Goal: Task Accomplishment & Management: Manage account settings

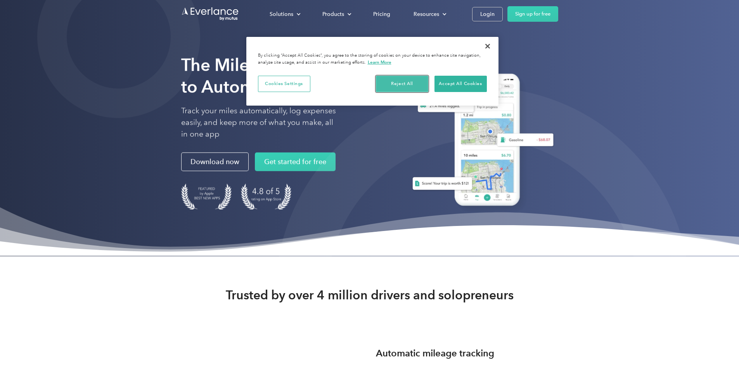
click at [408, 87] on button "Reject All" at bounding box center [402, 84] width 52 height 16
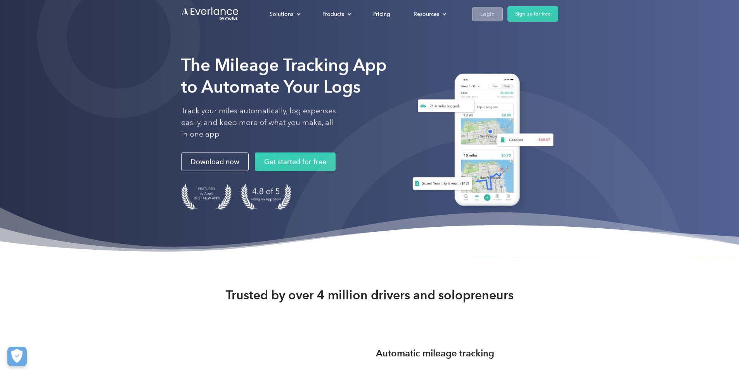
click at [495, 16] on div "Login" at bounding box center [487, 14] width 14 height 10
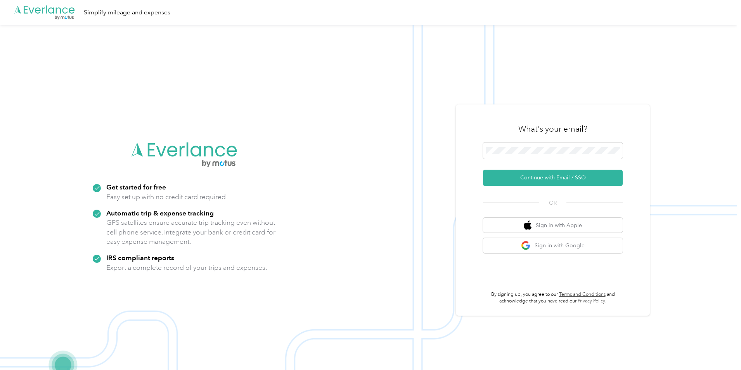
click at [474, 168] on div "What's your email? Continue with Email / SSO OR Sign in with Apple Sign in with…" at bounding box center [553, 209] width 194 height 211
click at [535, 182] on button "Continue with Email / SSO" at bounding box center [553, 178] width 140 height 16
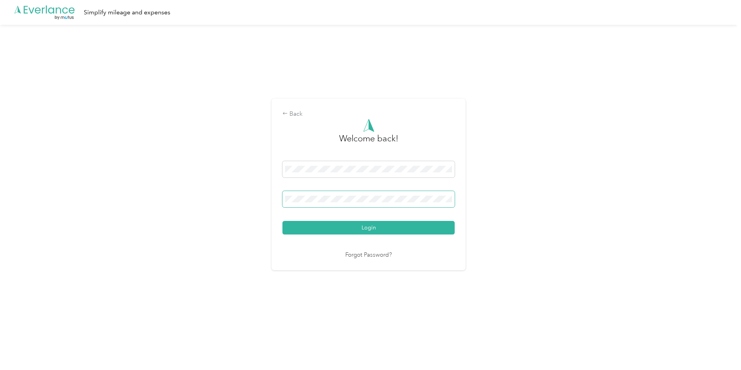
click at [283, 221] on button "Login" at bounding box center [369, 228] width 172 height 14
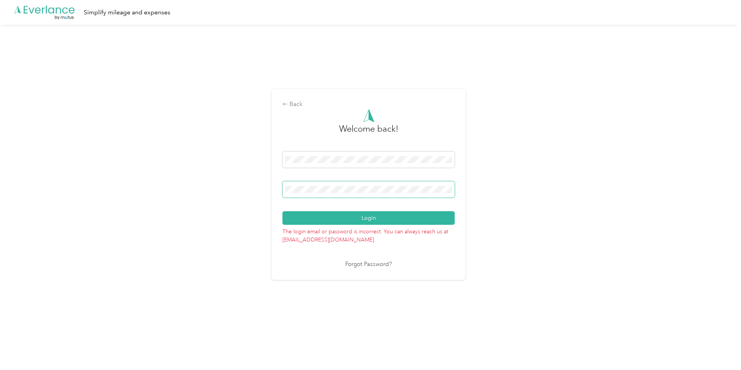
click at [283, 211] on button "Login" at bounding box center [369, 218] width 172 height 14
click at [355, 264] on link "Forgot Password?" at bounding box center [368, 264] width 47 height 9
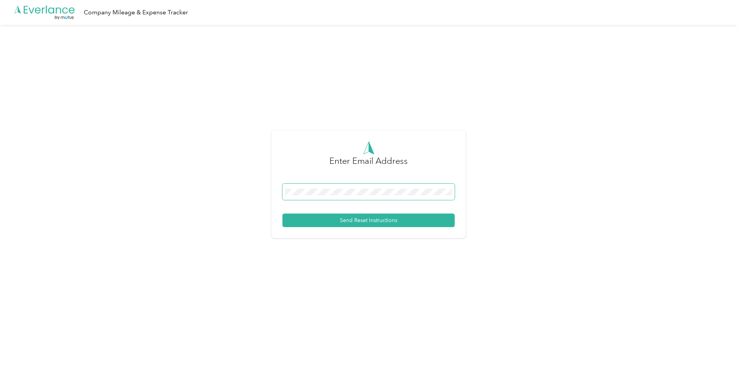
click at [330, 198] on span at bounding box center [369, 192] width 172 height 16
click at [336, 225] on button "Send Reset Instructions" at bounding box center [369, 220] width 172 height 14
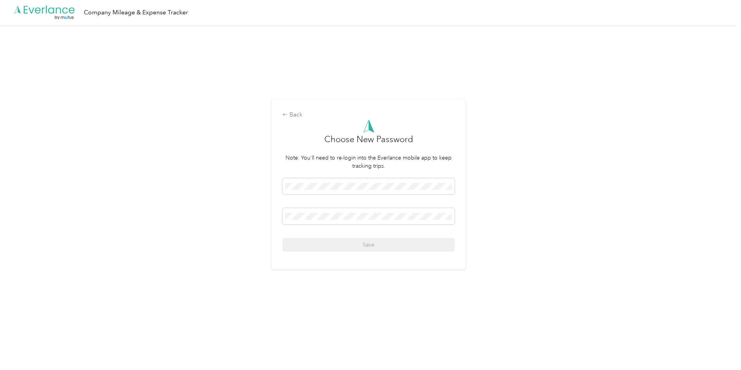
click at [345, 195] on div at bounding box center [369, 187] width 172 height 19
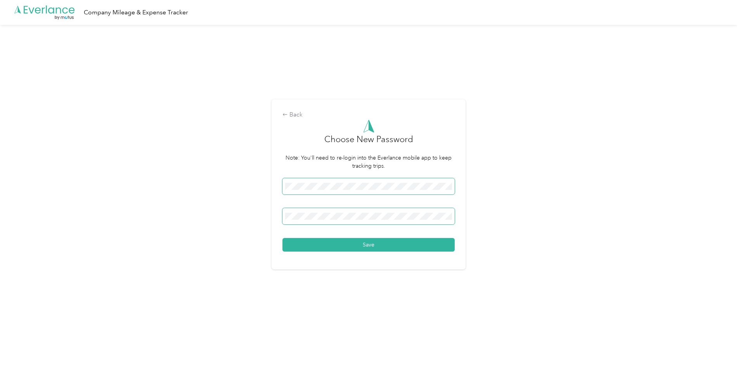
click at [283, 238] on button "Save" at bounding box center [369, 245] width 172 height 14
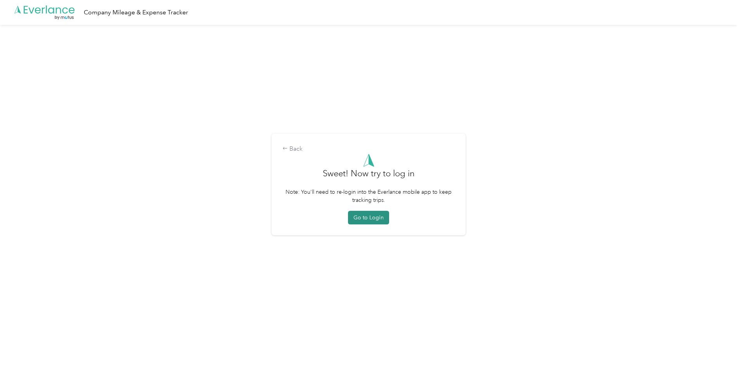
click at [371, 224] on button "Go to Login" at bounding box center [368, 218] width 41 height 14
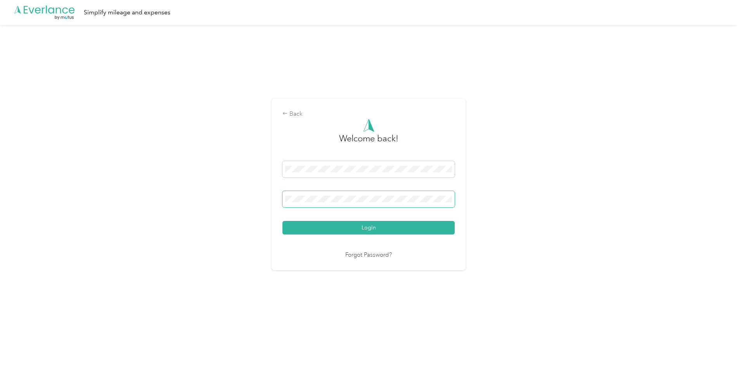
click at [283, 221] on button "Login" at bounding box center [369, 228] width 172 height 14
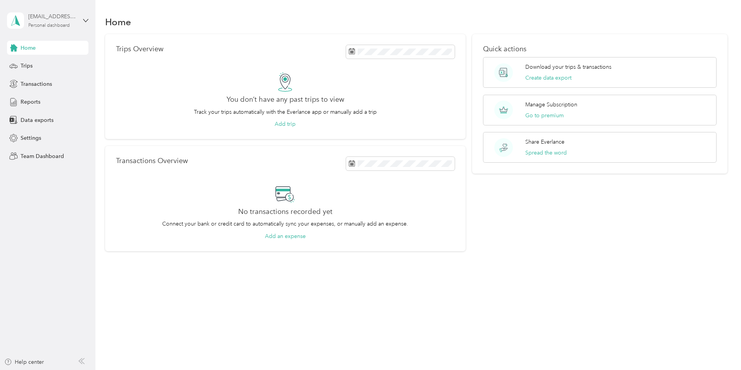
click at [75, 17] on div "johnalfelor@gmail.com" at bounding box center [52, 16] width 49 height 8
click at [54, 182] on aside "johnalfelor@gmail.com Personal dashboard Home Trips Transactions Reports Data e…" at bounding box center [47, 185] width 95 height 370
click at [36, 86] on span "Transactions" at bounding box center [36, 84] width 31 height 8
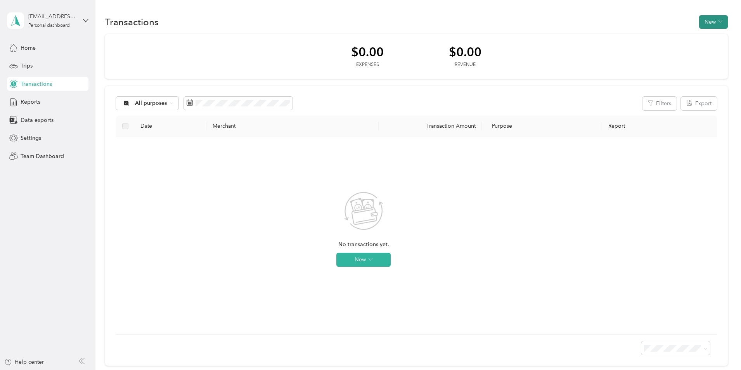
click at [699, 26] on button "New" at bounding box center [713, 22] width 29 height 14
click at [58, 50] on div "Home" at bounding box center [48, 48] width 82 height 14
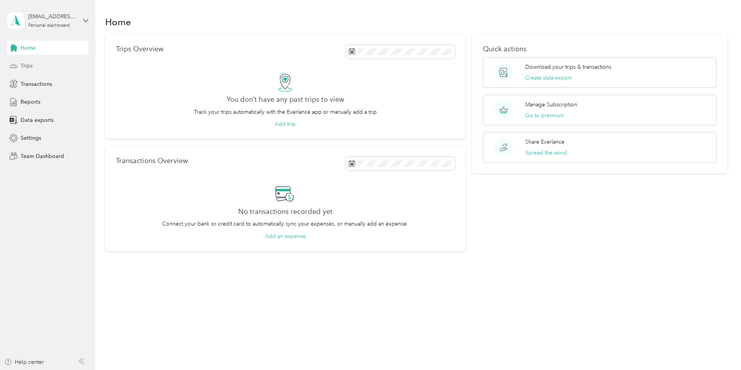
click at [36, 65] on div "Trips" at bounding box center [48, 66] width 82 height 14
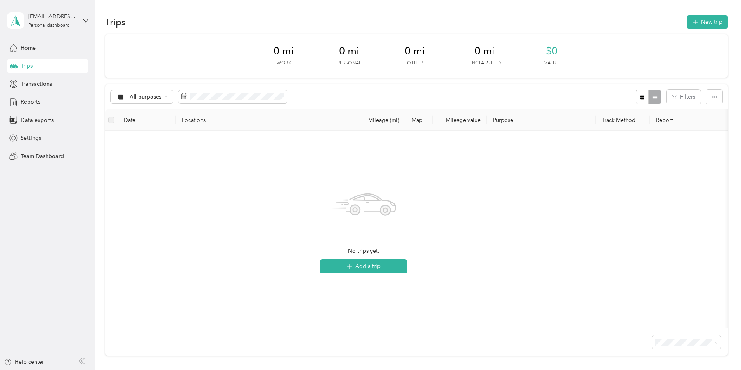
drag, startPoint x: 307, startPoint y: 182, endPoint x: 232, endPoint y: 181, distance: 74.5
click at [232, 181] on div "No trips yet. Add a trip" at bounding box center [363, 229] width 505 height 185
click at [43, 141] on div "Settings" at bounding box center [48, 138] width 82 height 14
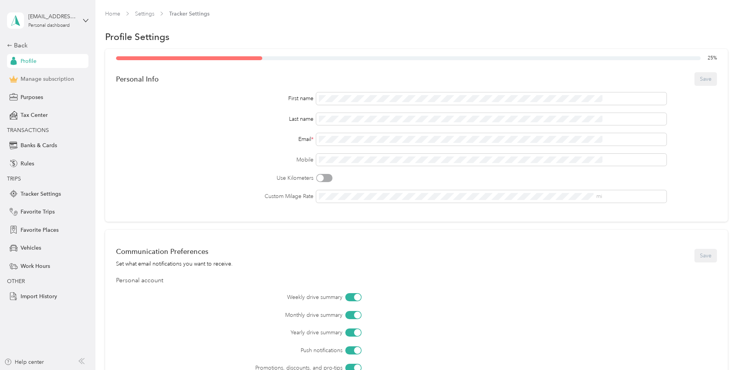
click at [54, 82] on span "Manage subscription" at bounding box center [48, 79] width 54 height 8
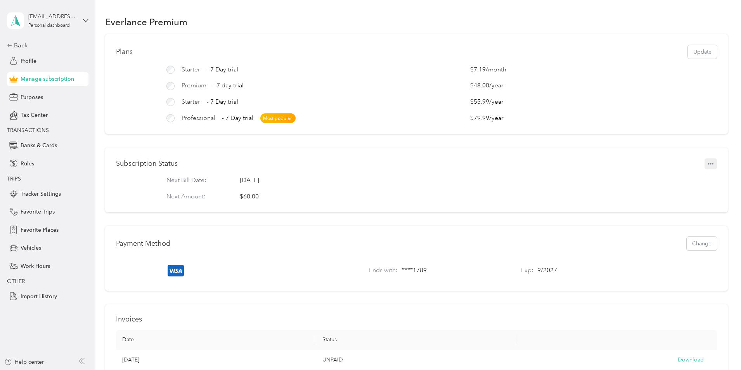
click at [708, 167] on icon "button" at bounding box center [710, 163] width 5 height 5
click at [661, 182] on icon at bounding box center [659, 182] width 5 height 5
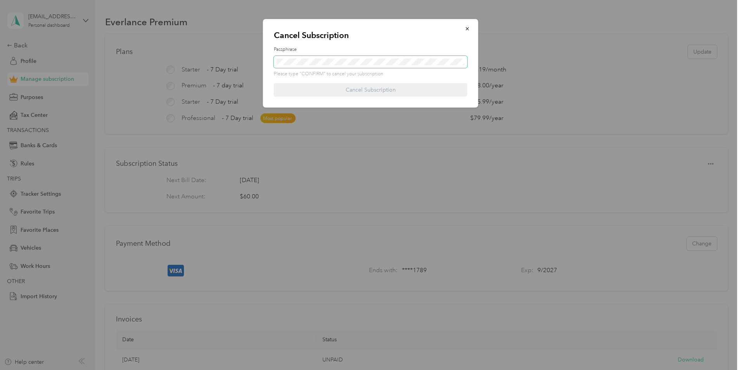
click at [324, 65] on span at bounding box center [371, 62] width 194 height 12
click at [323, 67] on span at bounding box center [371, 62] width 194 height 12
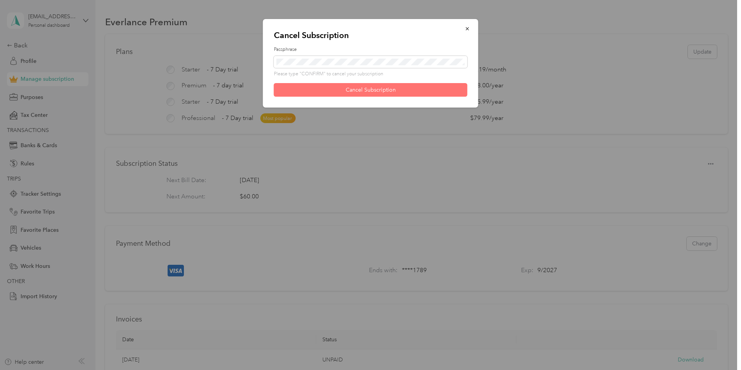
click at [350, 90] on button "Cancel Subscription" at bounding box center [371, 90] width 194 height 14
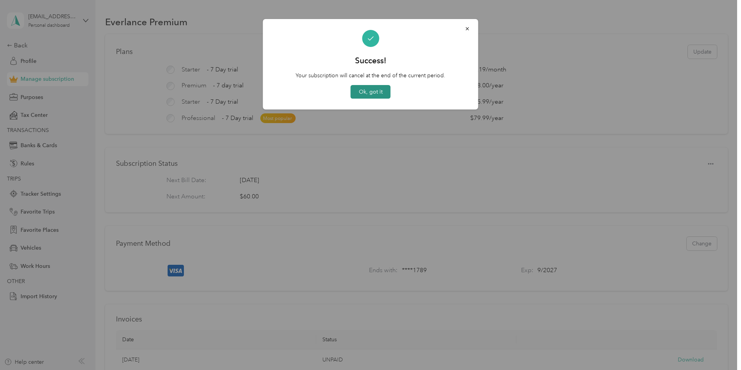
click at [368, 94] on button "Ok, got it" at bounding box center [371, 92] width 40 height 14
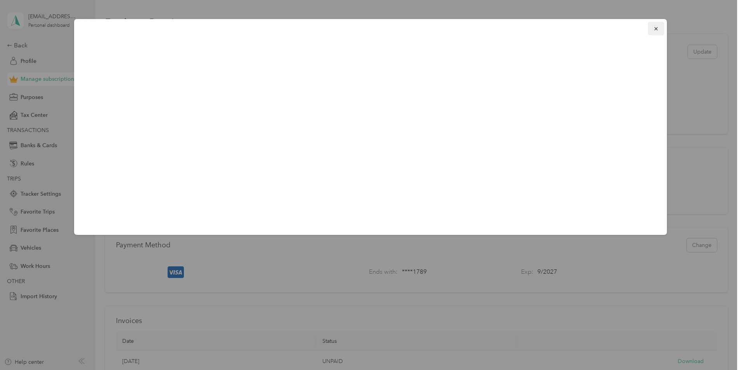
click at [659, 26] on icon "button" at bounding box center [656, 28] width 5 height 5
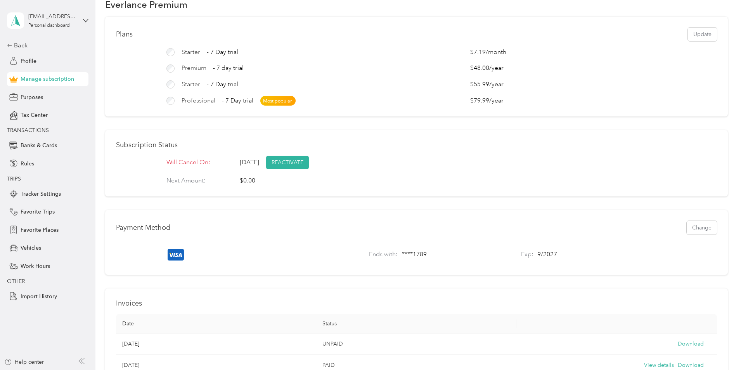
scroll to position [39, 0]
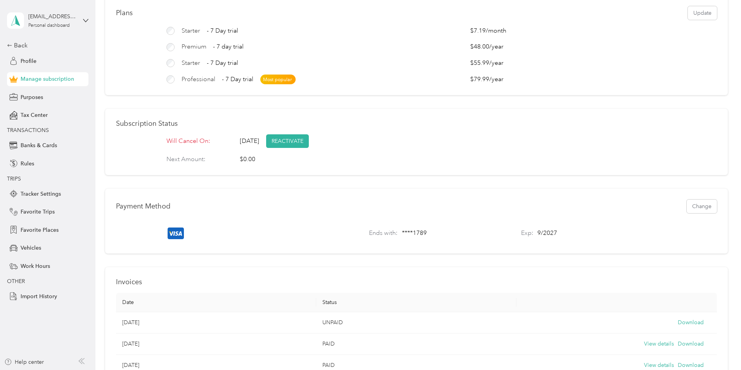
click at [259, 146] on span "Wednesday, Sep 30, 2026" at bounding box center [249, 141] width 19 height 9
drag, startPoint x: 426, startPoint y: 238, endPoint x: 436, endPoint y: 239, distance: 9.8
click at [427, 238] on p "**** 1789" at bounding box center [414, 233] width 25 height 9
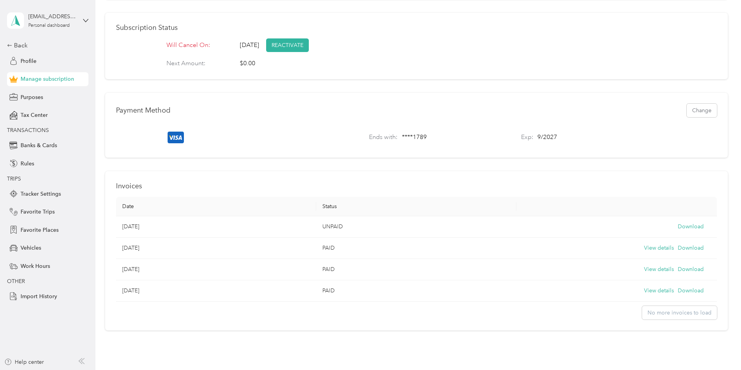
scroll to position [155, 0]
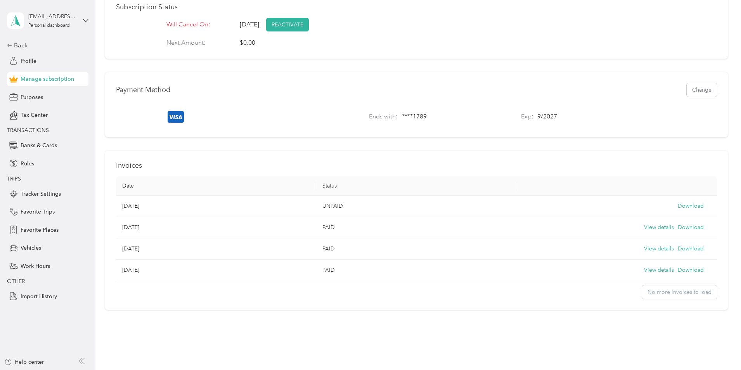
drag, startPoint x: 184, startPoint y: 232, endPoint x: 220, endPoint y: 233, distance: 35.3
click at [220, 233] on td "Sep 30, 2024" at bounding box center [216, 227] width 200 height 21
drag, startPoint x: 190, startPoint y: 258, endPoint x: 227, endPoint y: 257, distance: 37.7
click at [223, 258] on td "Sep 30, 2023" at bounding box center [216, 248] width 200 height 21
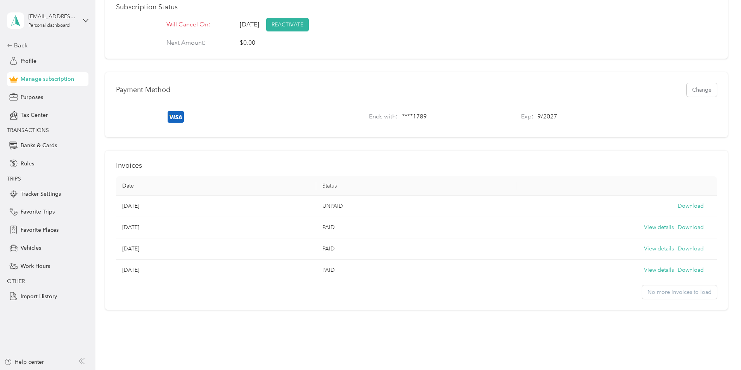
click at [227, 257] on td "Sep 30, 2023" at bounding box center [216, 248] width 200 height 21
drag, startPoint x: 193, startPoint y: 274, endPoint x: 218, endPoint y: 272, distance: 25.3
click at [218, 272] on td "Sep 23, 2023" at bounding box center [216, 270] width 200 height 21
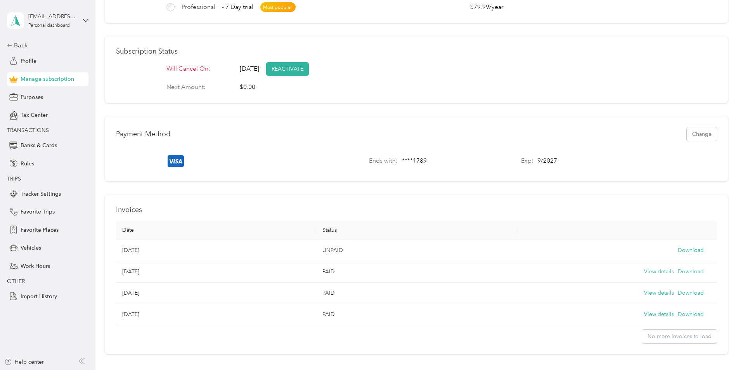
scroll to position [109, 0]
click at [687, 143] on button "Change" at bounding box center [702, 136] width 30 height 14
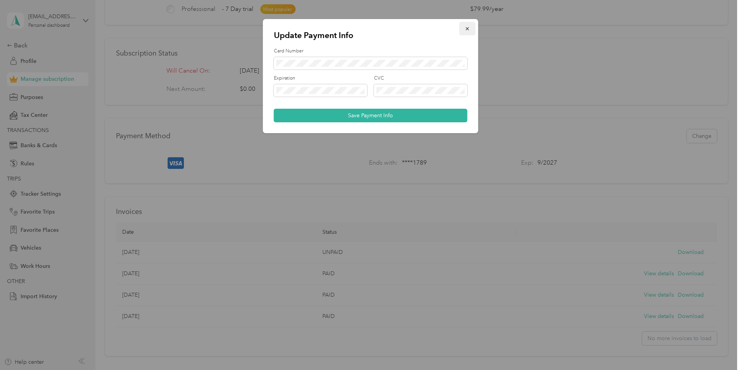
click at [467, 31] on icon "button" at bounding box center [467, 28] width 5 height 5
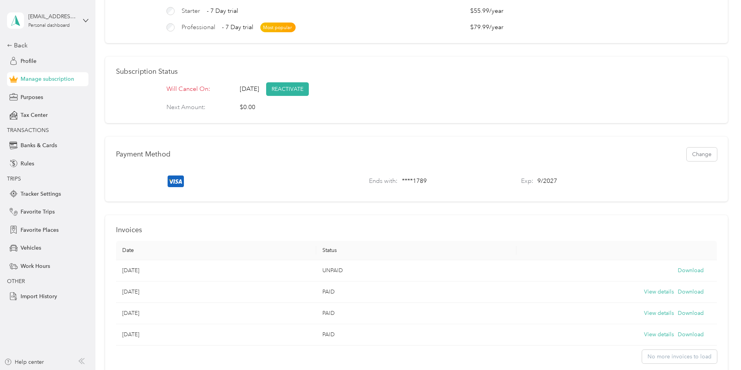
scroll to position [70, 0]
